Goal: Task Accomplishment & Management: Complete application form

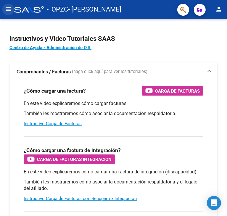
click at [9, 11] on mat-icon "menu" at bounding box center [8, 9] width 7 height 7
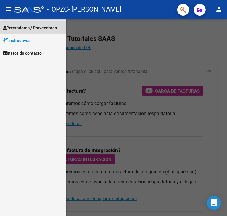
click at [53, 31] on span "Prestadores / Proveedores" at bounding box center [30, 28] width 54 height 7
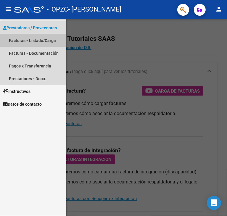
click at [50, 39] on link "Facturas - Listado/Carga" at bounding box center [33, 40] width 66 height 13
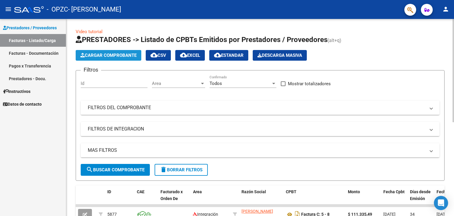
click at [106, 56] on span "Cargar Comprobante" at bounding box center [108, 55] width 56 height 5
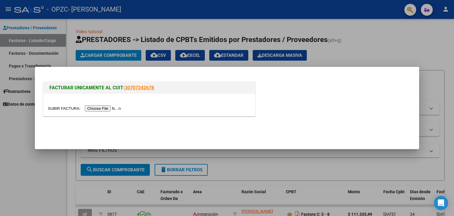
click at [99, 107] on input "file" at bounding box center [85, 108] width 75 height 6
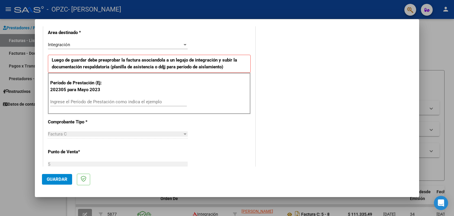
scroll to position [126, 0]
click at [105, 100] on input "Ingrese el Período de Prestación como indica el ejemplo" at bounding box center [118, 100] width 137 height 5
type input "202507"
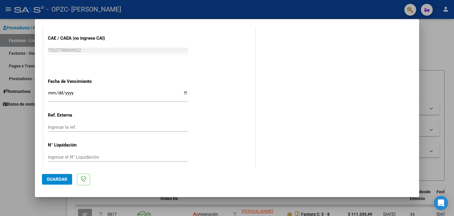
scroll to position [363, 0]
click at [182, 92] on input "Ingresar la fecha" at bounding box center [118, 94] width 140 height 9
type input "[DATE]"
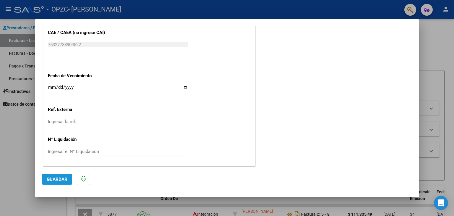
click at [58, 178] on span "Guardar" at bounding box center [57, 178] width 21 height 5
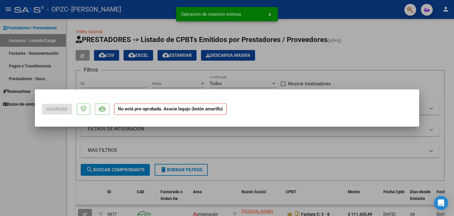
scroll to position [0, 0]
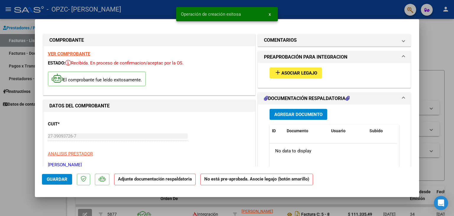
click at [226, 69] on button "add Asociar Legajo" at bounding box center [296, 72] width 52 height 11
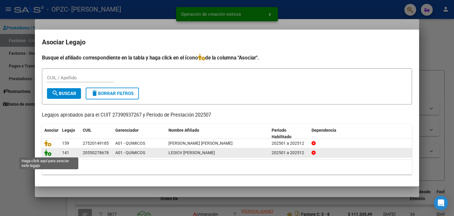
click at [50, 154] on icon at bounding box center [47, 152] width 7 height 7
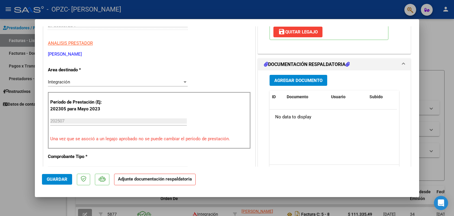
scroll to position [44, 0]
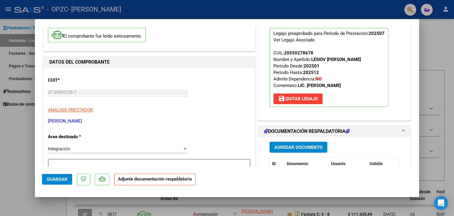
click at [226, 145] on span "Agregar Documento" at bounding box center [298, 147] width 48 height 5
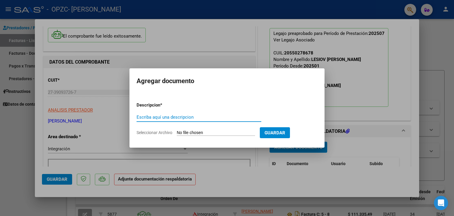
click at [226, 134] on span "Guardar" at bounding box center [274, 132] width 21 height 5
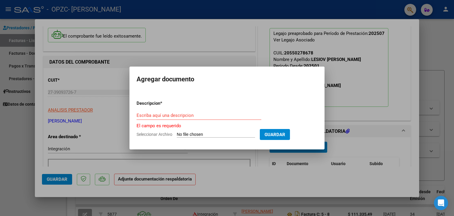
click at [226, 132] on input "Seleccionar Archivo" at bounding box center [216, 135] width 78 height 6
type input "C:\fakepath\[PERSON_NAME][DATE] Constatación de Comprobantes _ AFIP.pdf"
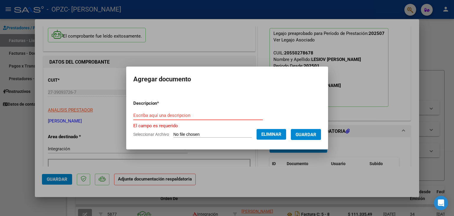
click at [200, 115] on input "Escriba aquí una descripcion" at bounding box center [197, 115] width 129 height 5
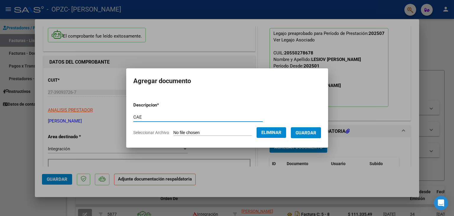
type input "CAE"
click at [226, 139] on form "Descripcion * CAE Escriba aquí una descripcion Seleccionar Archivo Eliminar Gua…" at bounding box center [227, 118] width 188 height 43
click at [226, 135] on span "Guardar" at bounding box center [306, 132] width 21 height 5
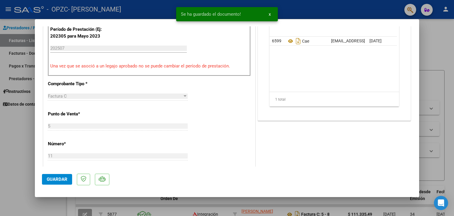
scroll to position [184, 0]
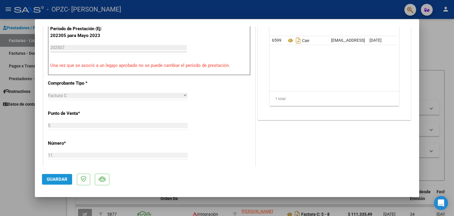
click at [51, 178] on span "Guardar" at bounding box center [57, 178] width 21 height 5
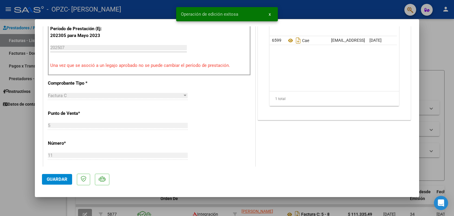
click at [226, 38] on div at bounding box center [227, 108] width 454 height 216
type input "$ 0,00"
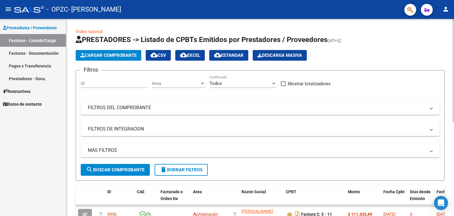
scroll to position [0, 0]
click at [90, 53] on span "Cargar Comprobante" at bounding box center [108, 55] width 56 height 5
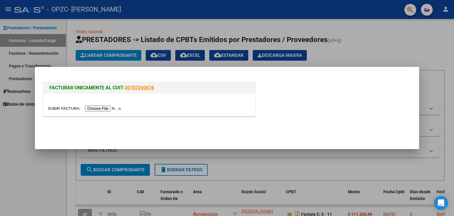
click at [110, 108] on input "file" at bounding box center [85, 108] width 75 height 6
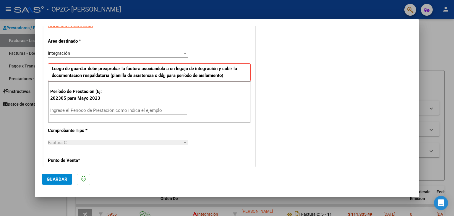
scroll to position [117, 0]
click at [108, 104] on div "Período de Prestación (Ej: 202305 para Mayo 2023 Ingrese el Período de Prestaci…" at bounding box center [149, 101] width 203 height 41
click at [111, 107] on input "Ingrese el Período de Prestación como indica el ejemplo" at bounding box center [118, 109] width 137 height 5
type input "202507"
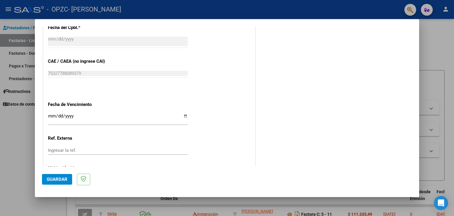
scroll to position [356, 0]
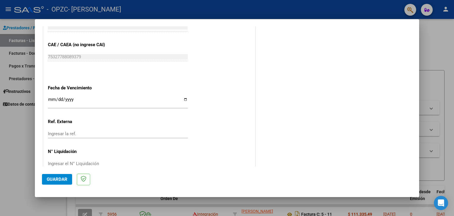
click at [186, 98] on input "Ingresar la fecha" at bounding box center [118, 101] width 140 height 9
type input "[DATE]"
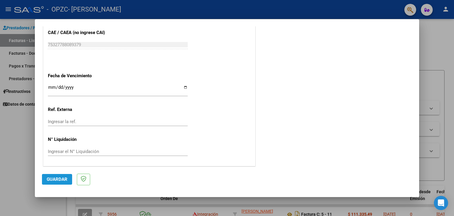
click at [61, 183] on button "Guardar" at bounding box center [57, 179] width 30 height 11
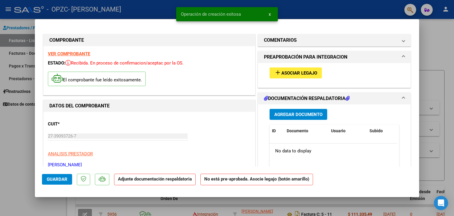
click at [226, 69] on button "add Asociar Legajo" at bounding box center [296, 72] width 52 height 11
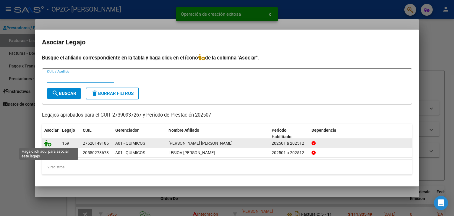
click at [49, 143] on icon at bounding box center [47, 143] width 7 height 7
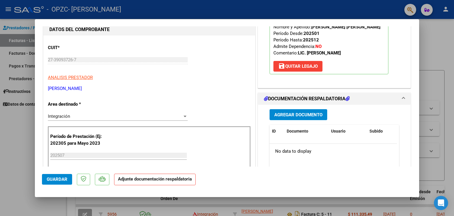
scroll to position [76, 0]
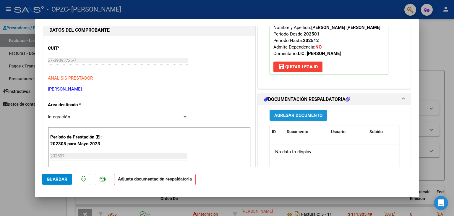
click at [226, 115] on span "Agregar Documento" at bounding box center [298, 115] width 48 height 5
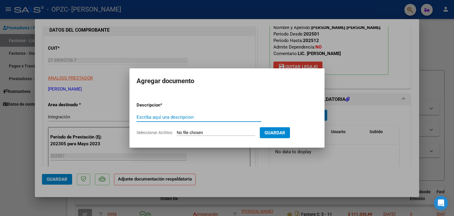
click at [191, 118] on input "Escriba aquí una descripcion" at bounding box center [199, 116] width 125 height 5
click at [205, 131] on input "Seleccionar Archivo" at bounding box center [216, 133] width 78 height 6
type input "C:\fakepath\[PERSON_NAME] JULIO Constatación de Comprobantes _ AFIP.pdf"
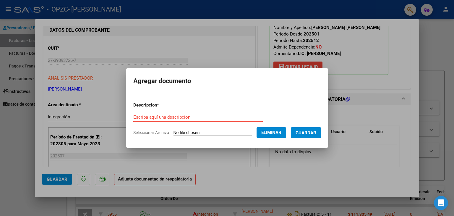
click at [223, 116] on input "Escriba aquí una descripcion" at bounding box center [197, 116] width 129 height 5
type input "CAE"
click at [226, 133] on span "Guardar" at bounding box center [306, 132] width 21 height 5
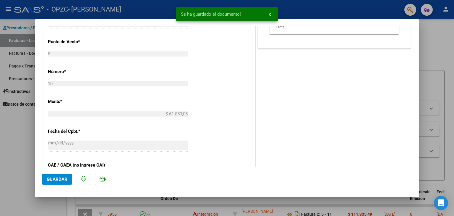
scroll to position [258, 0]
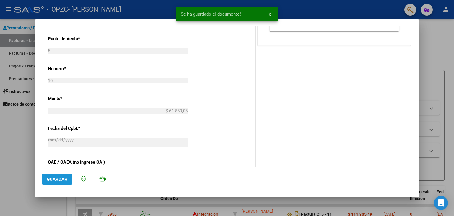
click at [53, 184] on button "Guardar" at bounding box center [57, 179] width 30 height 11
click at [20, 151] on div at bounding box center [227, 108] width 454 height 216
type input "$ 0,00"
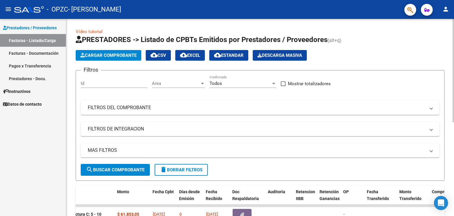
scroll to position [1, 0]
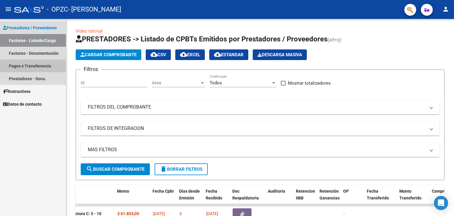
click at [22, 66] on link "Pagos x Transferencia" at bounding box center [33, 65] width 66 height 13
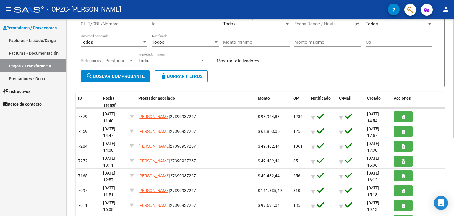
scroll to position [55, 0]
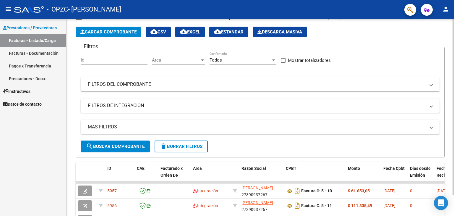
scroll to position [55, 0]
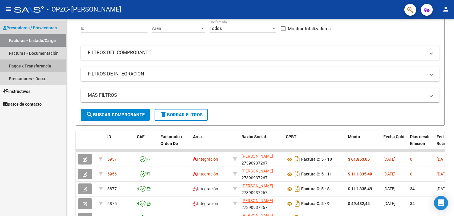
click at [45, 63] on link "Pagos x Transferencia" at bounding box center [33, 65] width 66 height 13
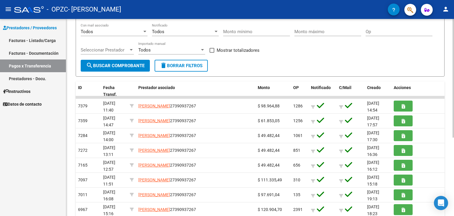
scroll to position [64, 0]
click at [37, 31] on link "Prestadores / Proveedores" at bounding box center [33, 27] width 66 height 13
